Goal: Find specific page/section: Find specific page/section

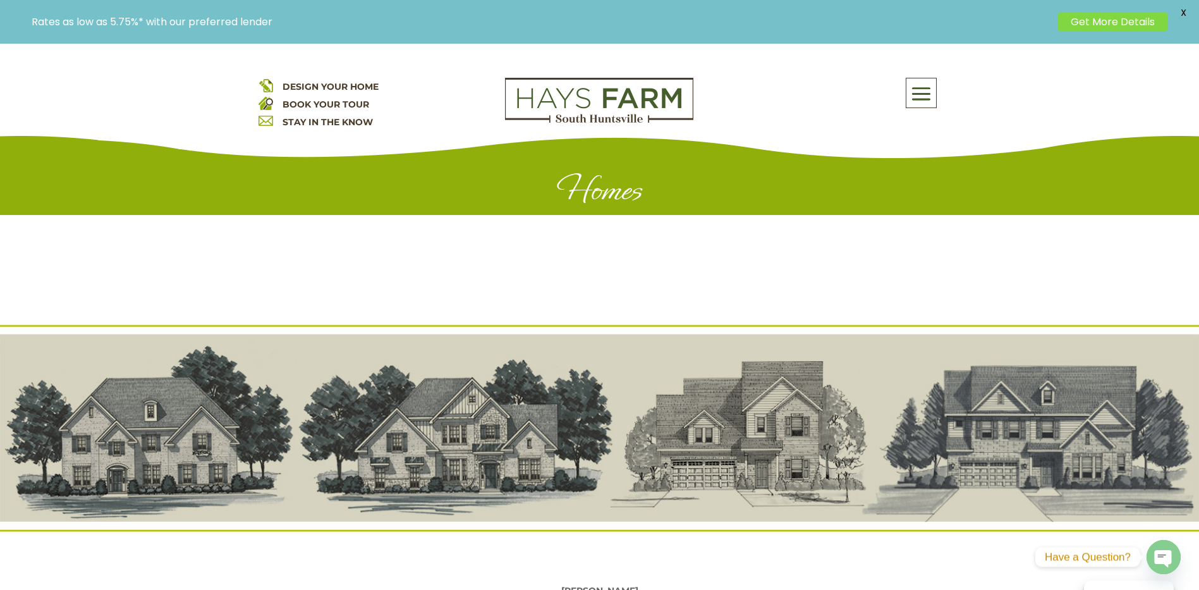
click at [166, 18] on p "Rates as low as 5.75%* with our preferred lender" at bounding box center [542, 22] width 1020 height 12
click at [1112, 27] on link "Get More Details" at bounding box center [1112, 22] width 109 height 18
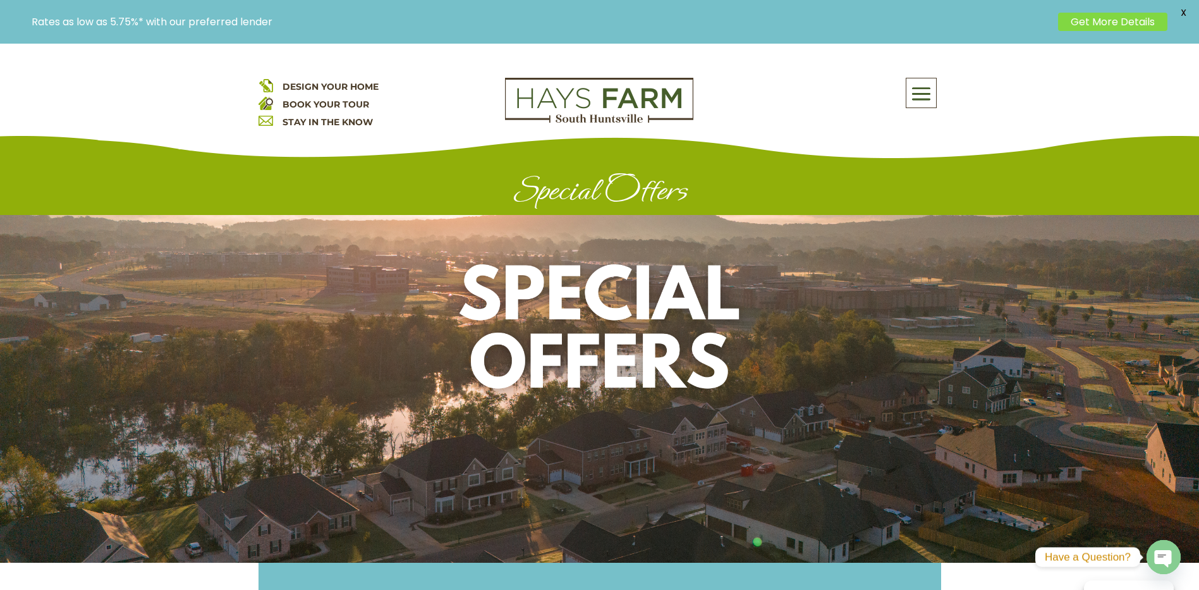
click at [920, 84] on span at bounding box center [921, 94] width 30 height 29
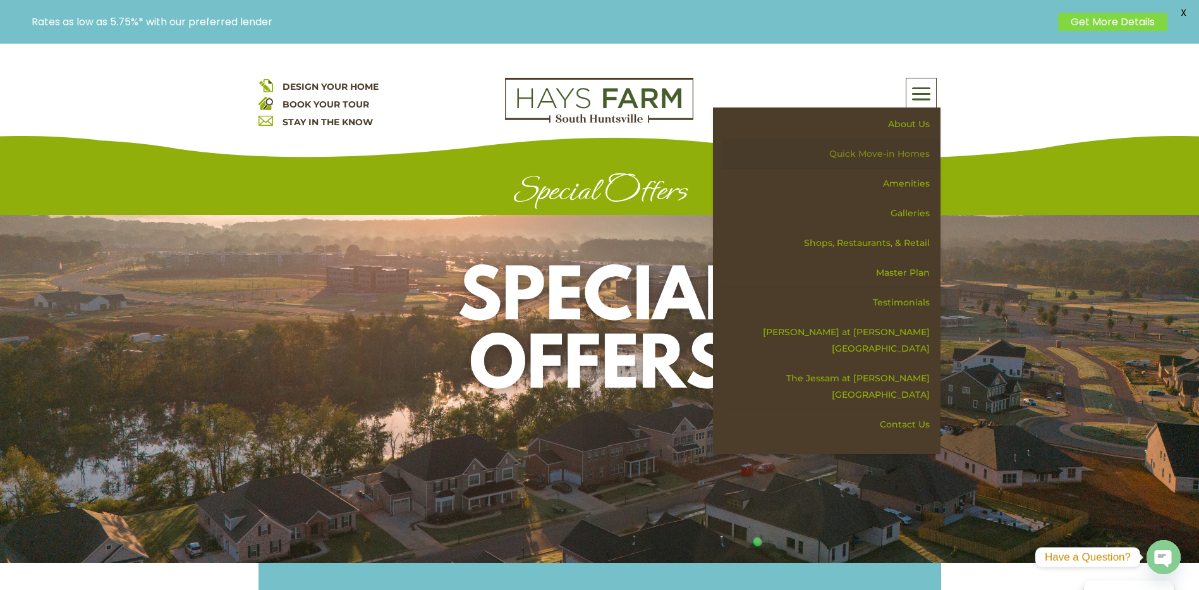
click at [914, 154] on link "Quick Move-in Homes" at bounding box center [831, 154] width 219 height 30
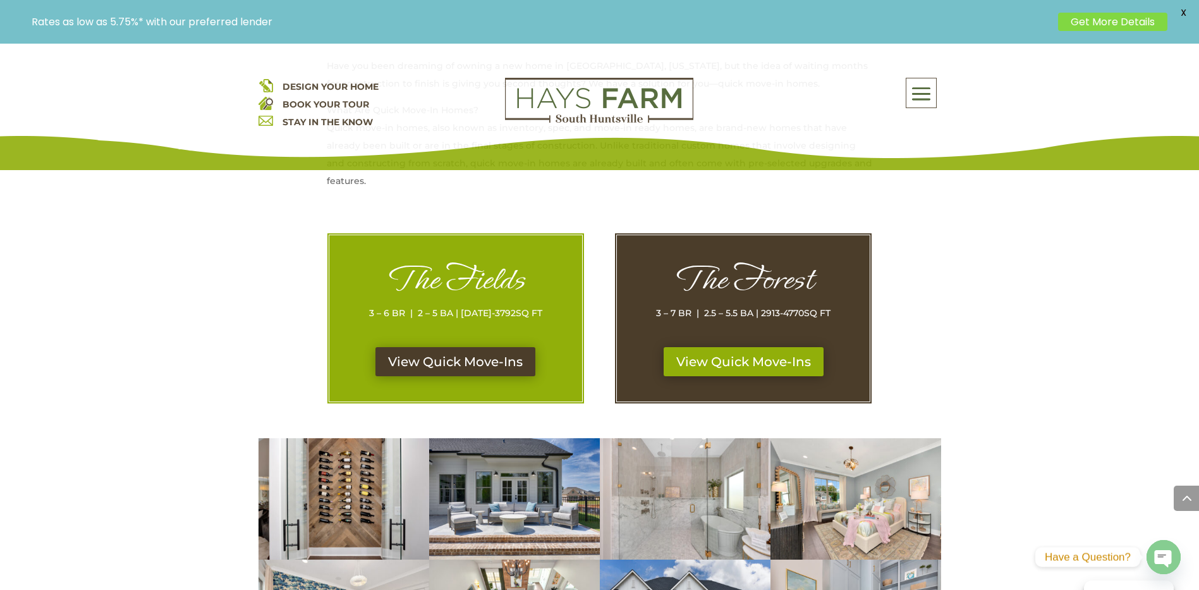
scroll to position [569, 0]
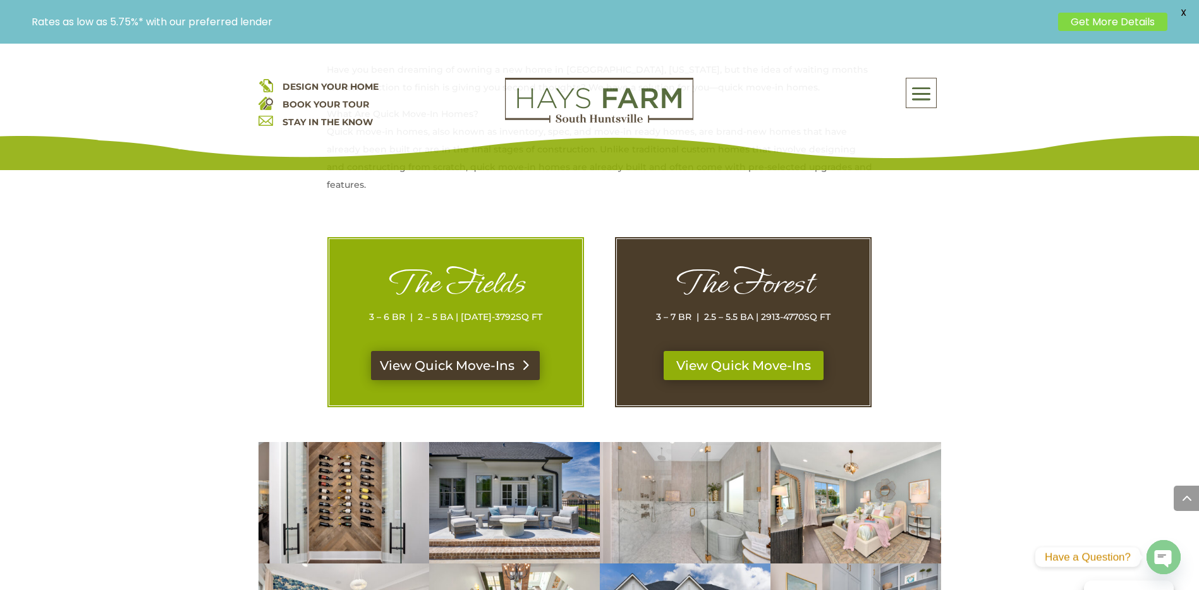
click at [463, 365] on link "View Quick Move-Ins" at bounding box center [455, 365] width 169 height 29
click at [774, 366] on link "View Quick Move-Ins" at bounding box center [743, 365] width 169 height 29
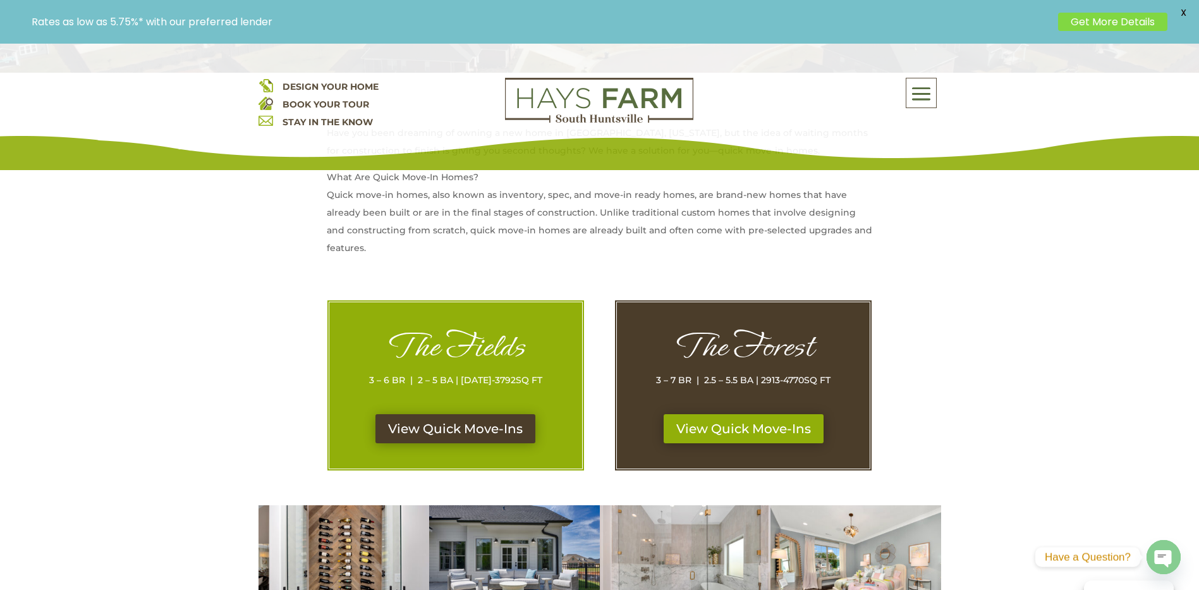
scroll to position [190, 0]
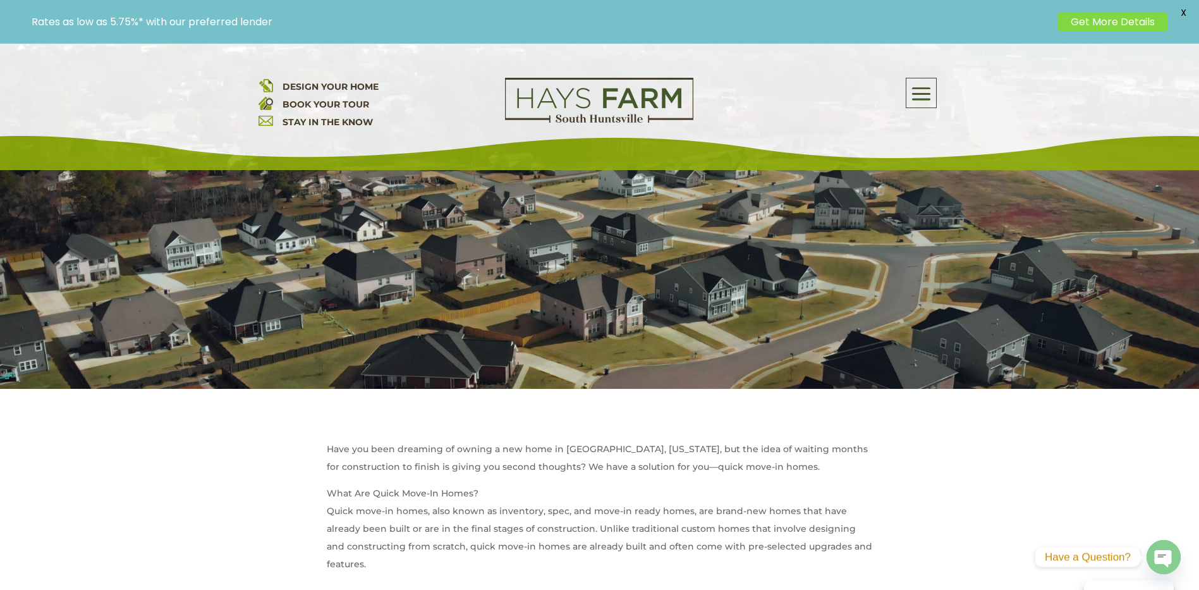
click at [336, 86] on span "DESIGN YOUR HOME" at bounding box center [331, 86] width 96 height 11
